Goal: Book appointment/travel/reservation

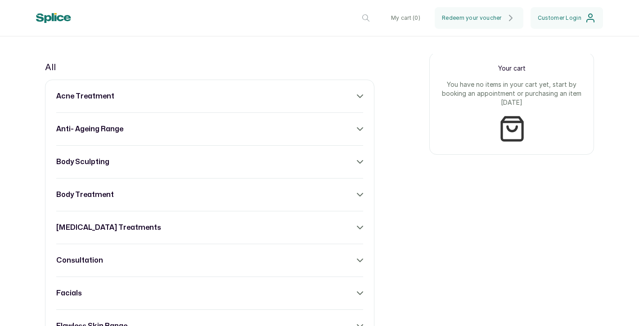
scroll to position [338, 0]
click at [357, 92] on div "acne treatment" at bounding box center [209, 95] width 307 height 11
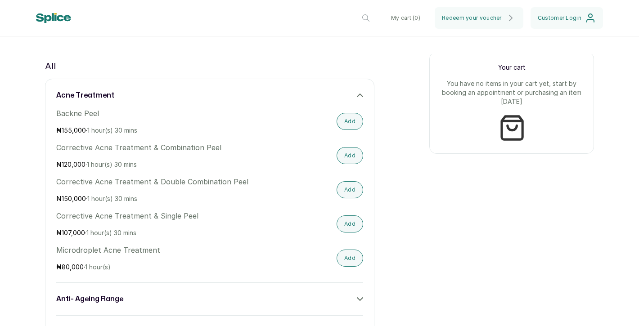
click at [359, 94] on icon at bounding box center [360, 95] width 6 height 6
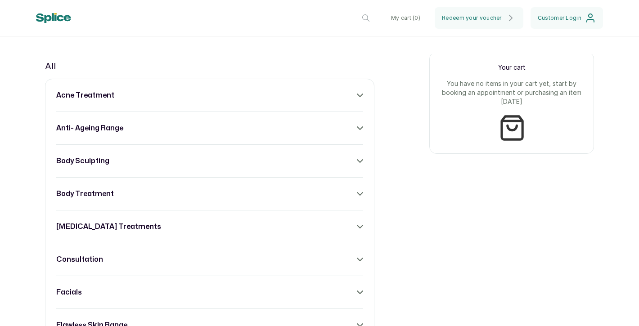
click at [358, 130] on icon at bounding box center [360, 128] width 6 height 6
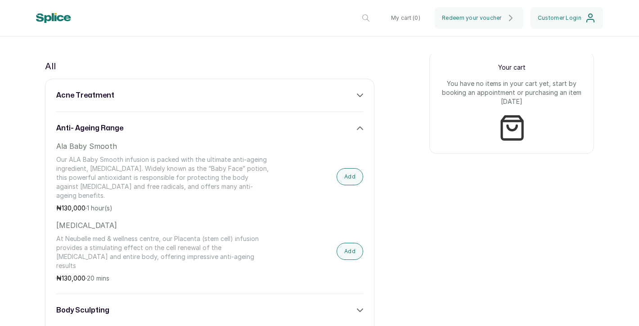
click at [358, 130] on icon at bounding box center [360, 128] width 6 height 6
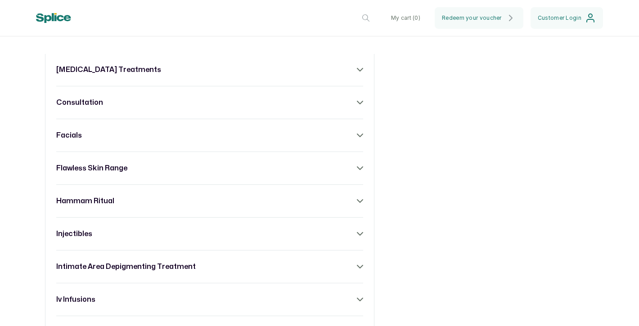
scroll to position [483, 0]
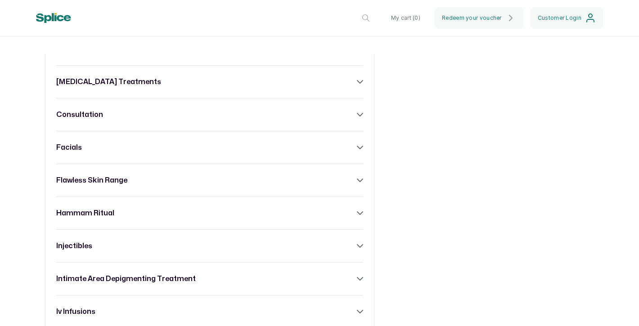
click at [362, 78] on div "[MEDICAL_DATA] treatments" at bounding box center [209, 81] width 307 height 11
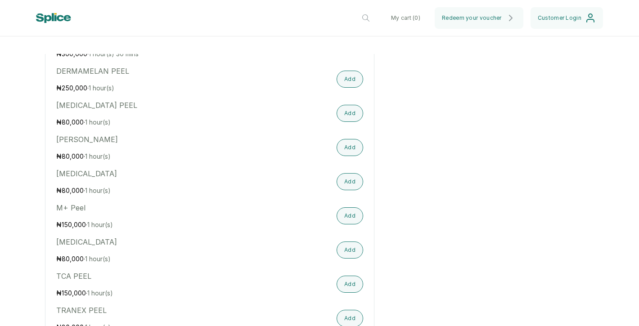
scroll to position [342, 0]
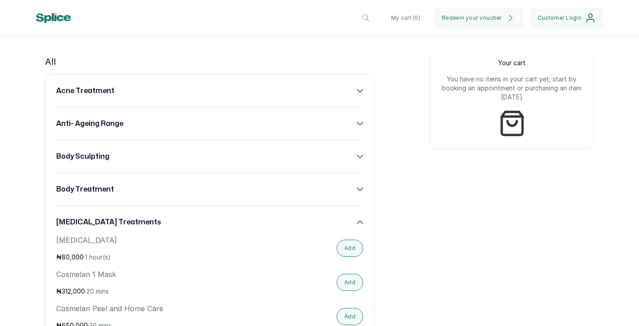
click at [357, 219] on div "[MEDICAL_DATA] treatments" at bounding box center [209, 222] width 307 height 11
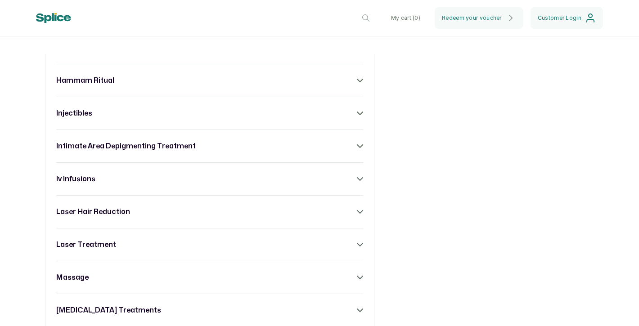
scroll to position [608, 0]
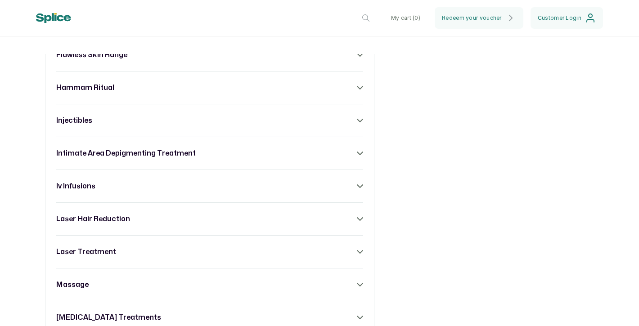
click at [358, 156] on icon at bounding box center [360, 153] width 6 height 6
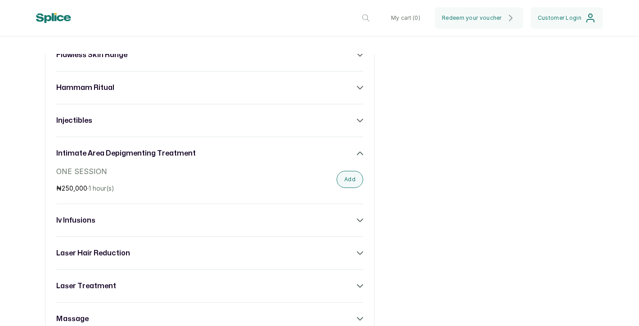
click at [358, 156] on icon at bounding box center [360, 153] width 6 height 6
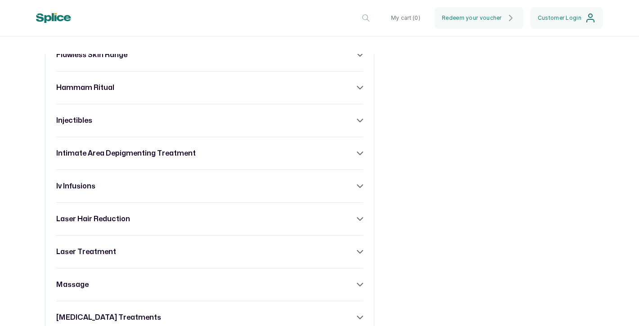
click at [358, 156] on icon at bounding box center [360, 153] width 6 height 6
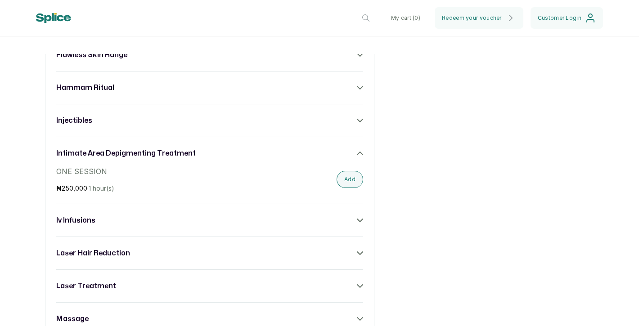
click at [358, 156] on icon at bounding box center [360, 153] width 6 height 6
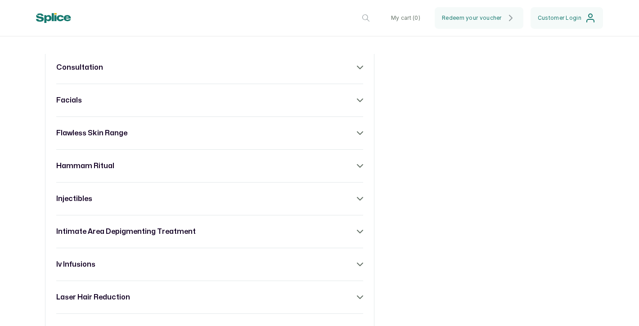
scroll to position [531, 0]
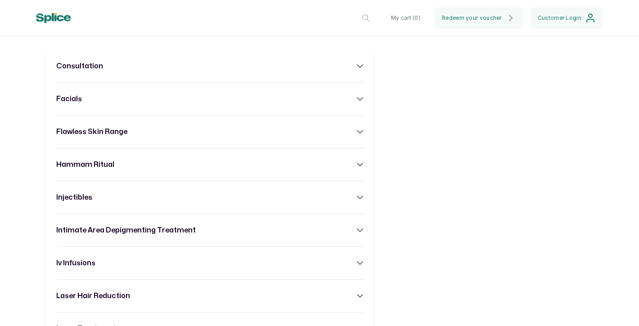
click at [350, 166] on div "hammam ritual" at bounding box center [209, 164] width 307 height 11
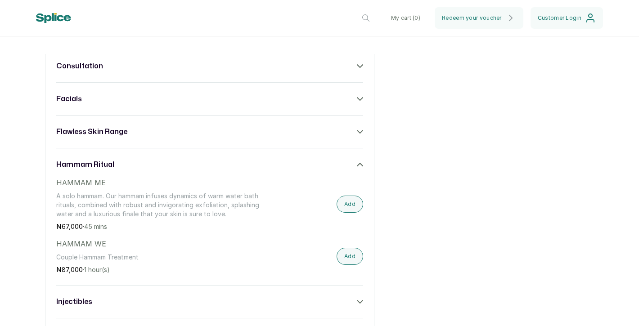
click at [365, 130] on div "acne treatment anti- ageing range body sculpting body treatment [MEDICAL_DATA] …" at bounding box center [209, 298] width 329 height 827
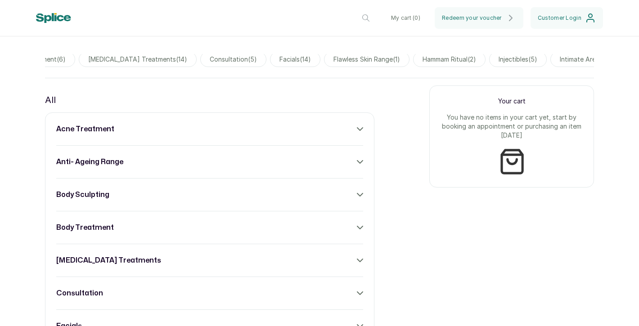
scroll to position [0, 349]
click at [285, 58] on span "facials ( 14 )" at bounding box center [281, 59] width 50 height 15
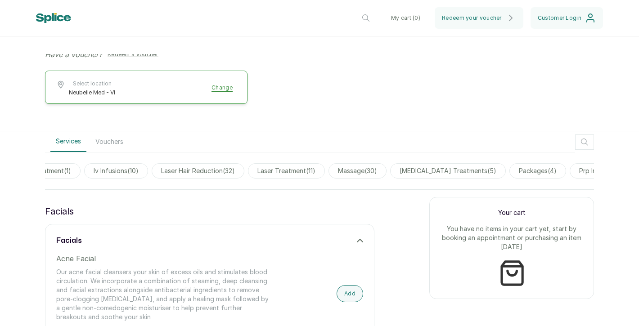
scroll to position [0, 948]
click at [374, 170] on span "massage ( 30 )" at bounding box center [356, 170] width 58 height 15
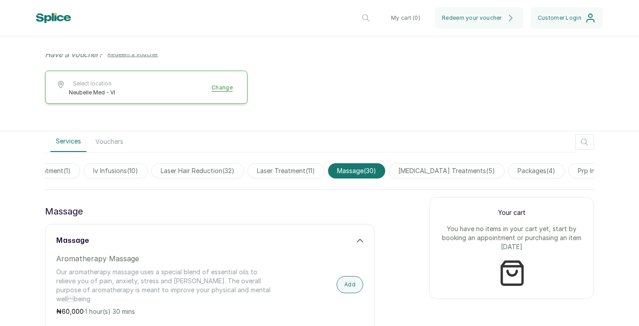
scroll to position [202, 0]
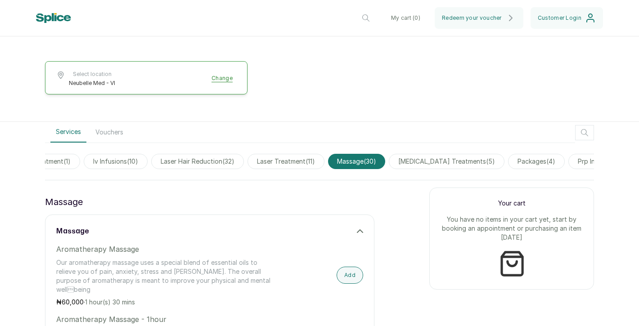
click at [545, 165] on span "packages ( 4 )" at bounding box center [536, 161] width 57 height 15
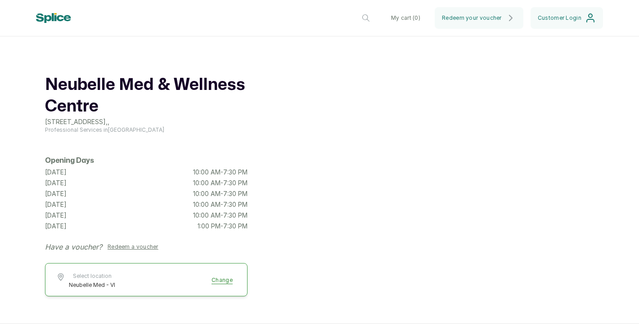
scroll to position [0, 0]
